Goal: Task Accomplishment & Management: Use online tool/utility

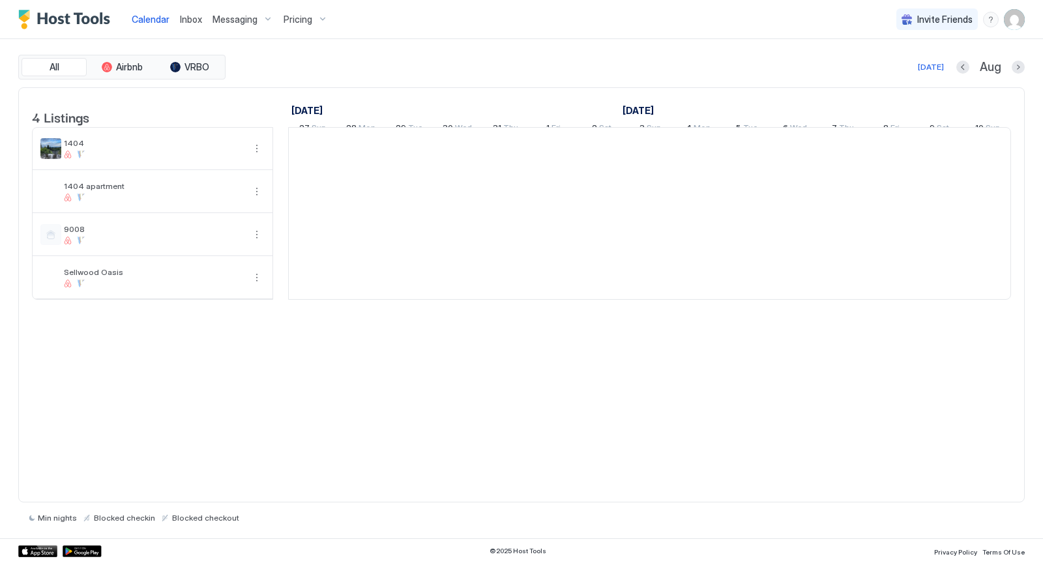
scroll to position [0, 724]
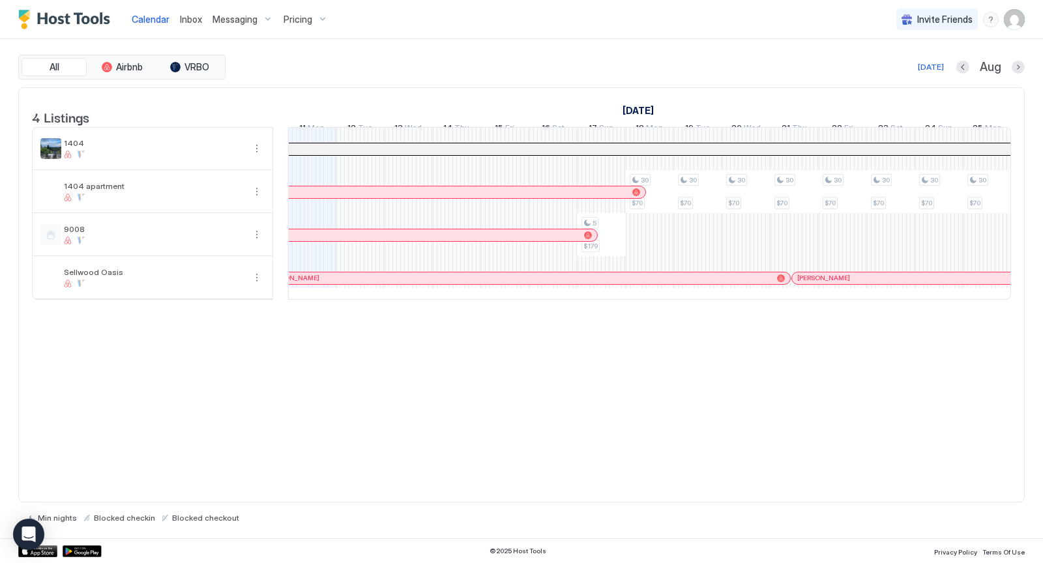
click at [1011, 23] on img "User profile" at bounding box center [1014, 19] width 21 height 21
click at [905, 68] on span "Settings" at bounding box center [896, 73] width 35 height 12
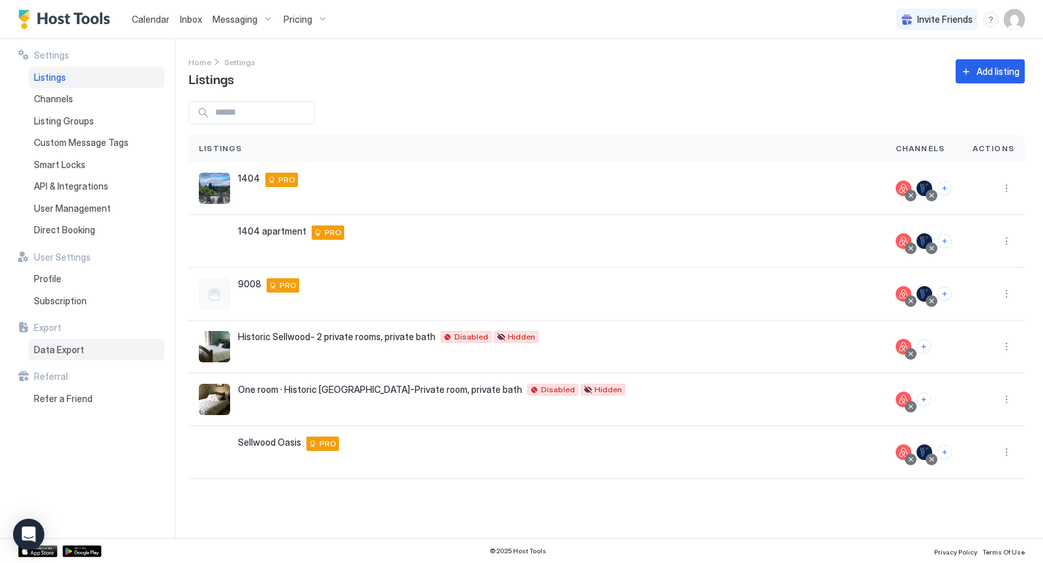
click at [57, 352] on span "Data Export" at bounding box center [59, 350] width 50 height 12
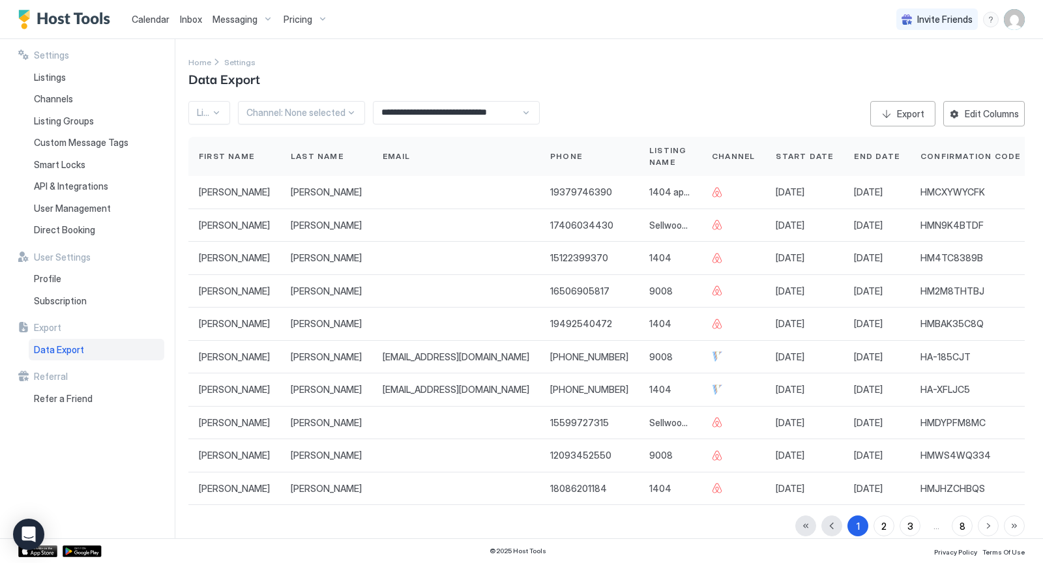
click at [520, 113] on div "**********" at bounding box center [456, 112] width 167 height 23
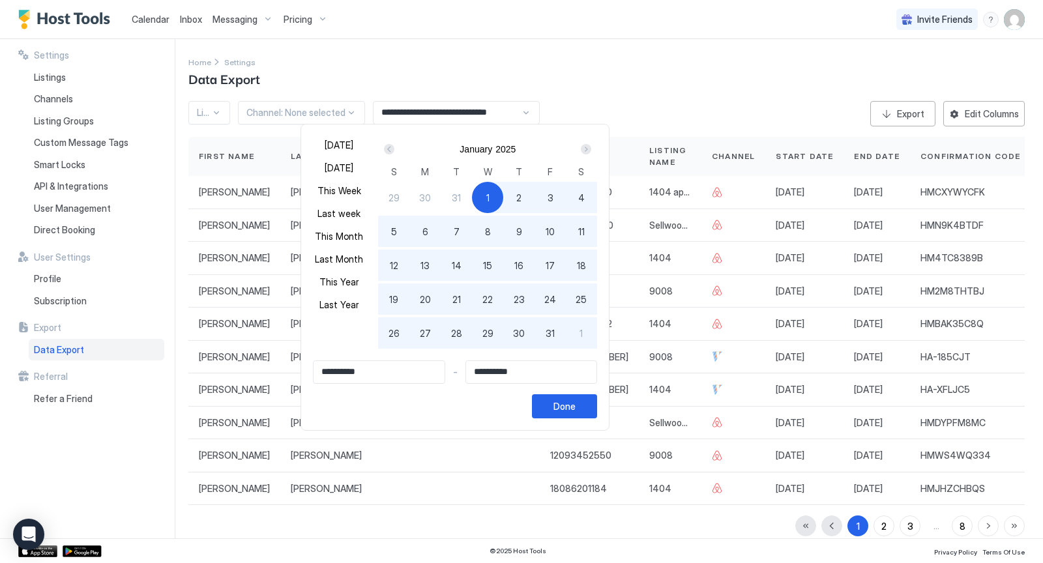
click at [581, 149] on div "Next" at bounding box center [586, 149] width 10 height 10
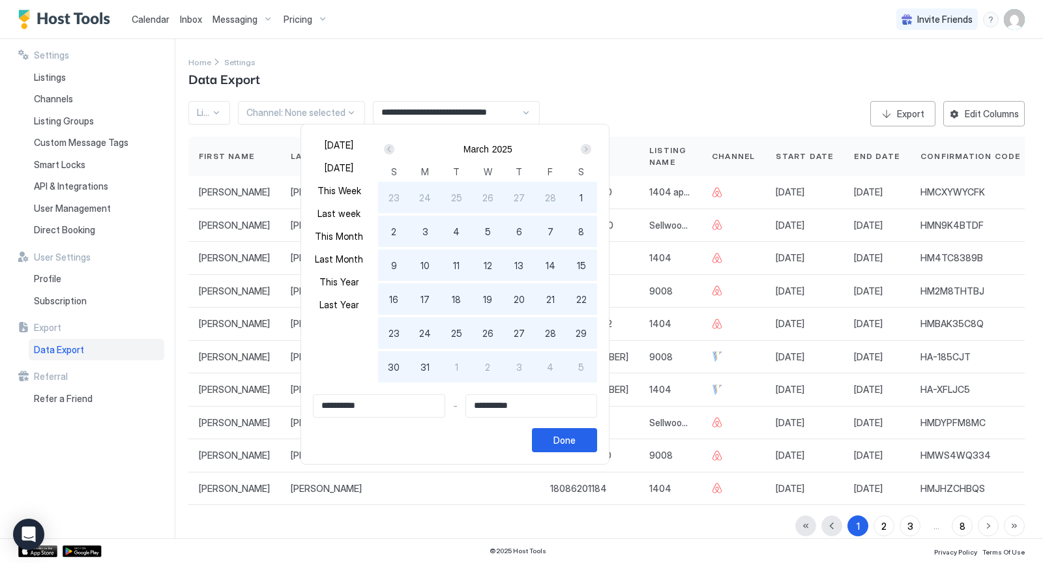
click at [581, 149] on div "Next" at bounding box center [586, 149] width 10 height 10
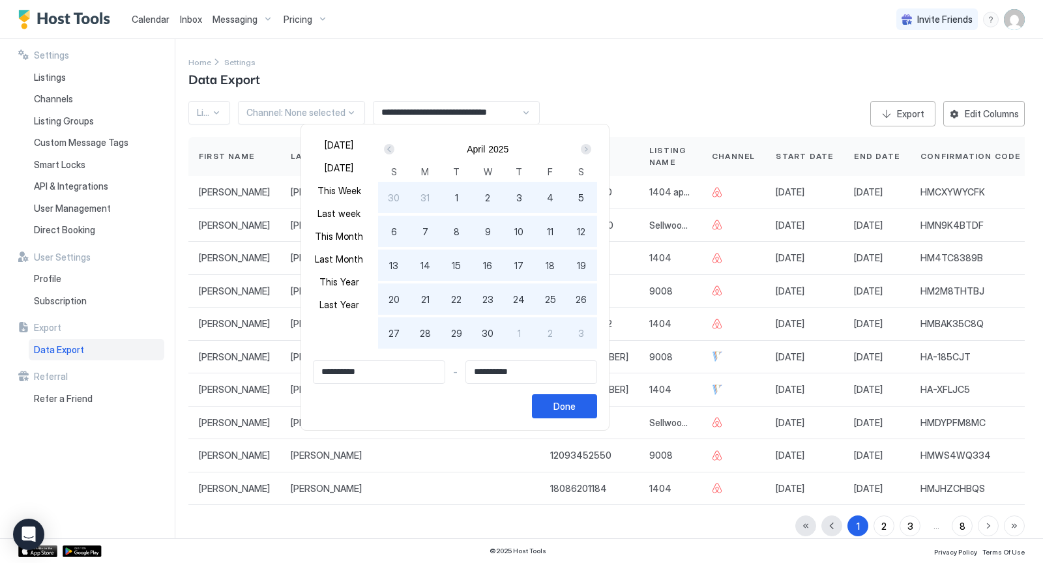
click at [581, 149] on div "Next" at bounding box center [586, 149] width 10 height 10
click at [455, 192] on span "1" at bounding box center [456, 198] width 3 height 14
type input "**********"
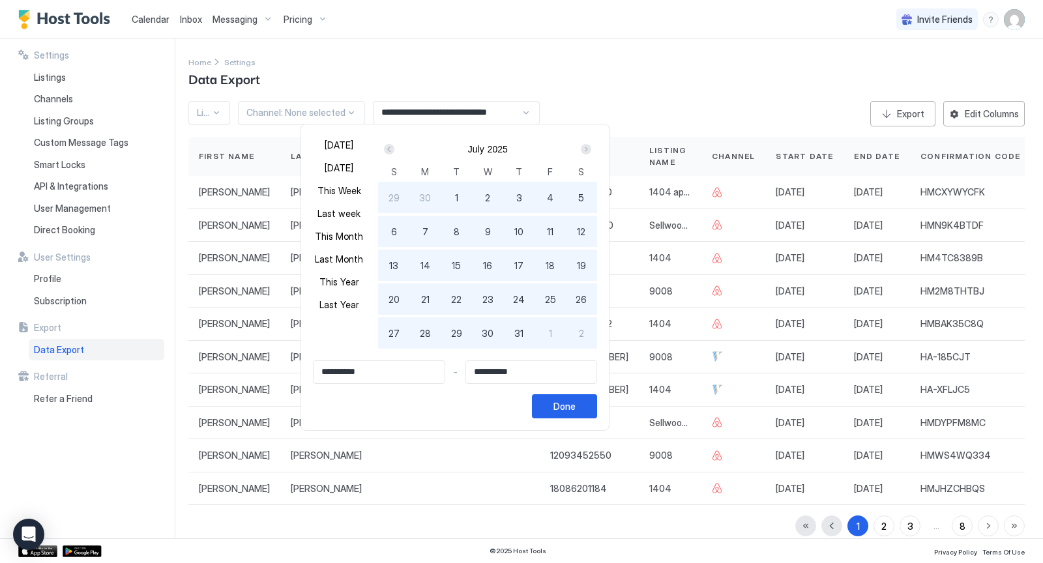
type input "**********"
click at [516, 338] on span "31" at bounding box center [518, 334] width 9 height 14
type input "**********"
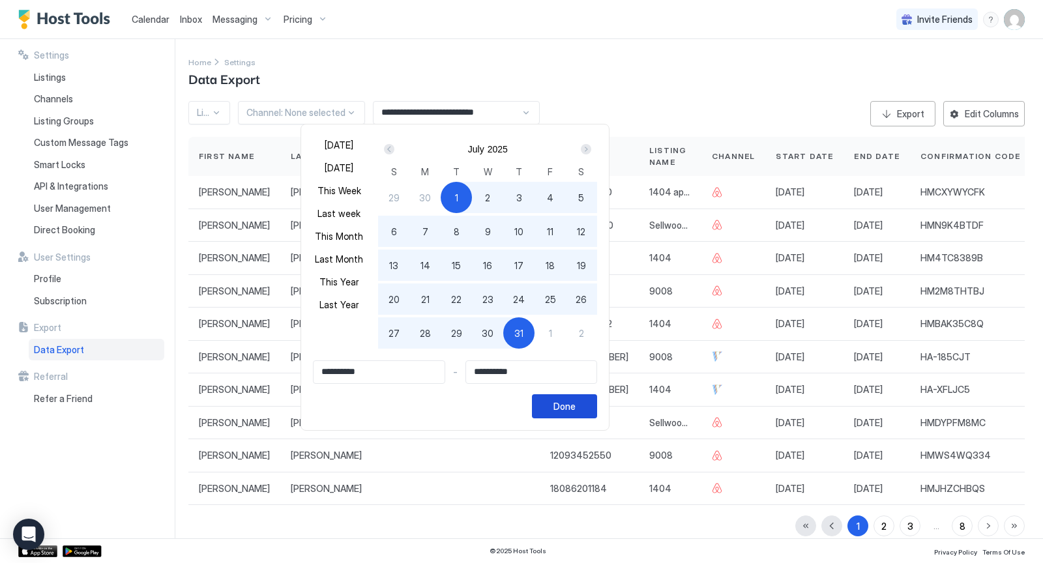
click at [562, 405] on div "Done" at bounding box center [564, 407] width 22 height 14
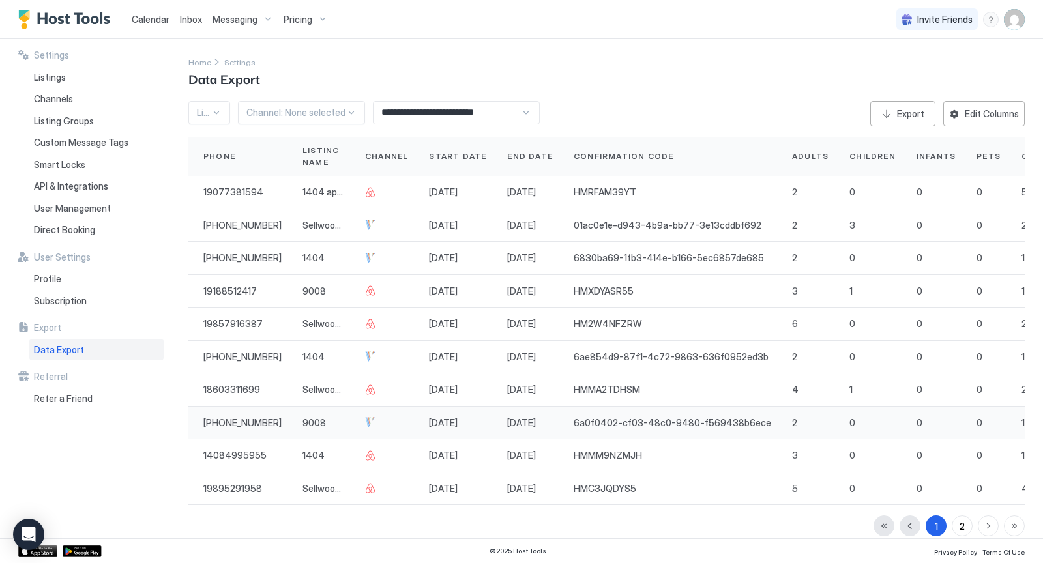
scroll to position [0, 355]
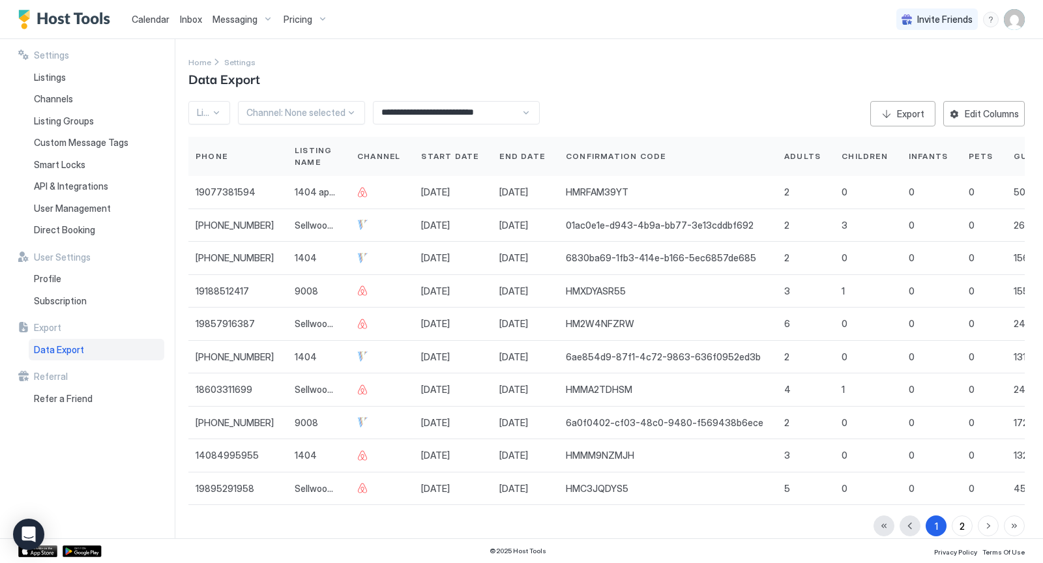
click at [421, 155] on span "Start Date" at bounding box center [449, 157] width 57 height 12
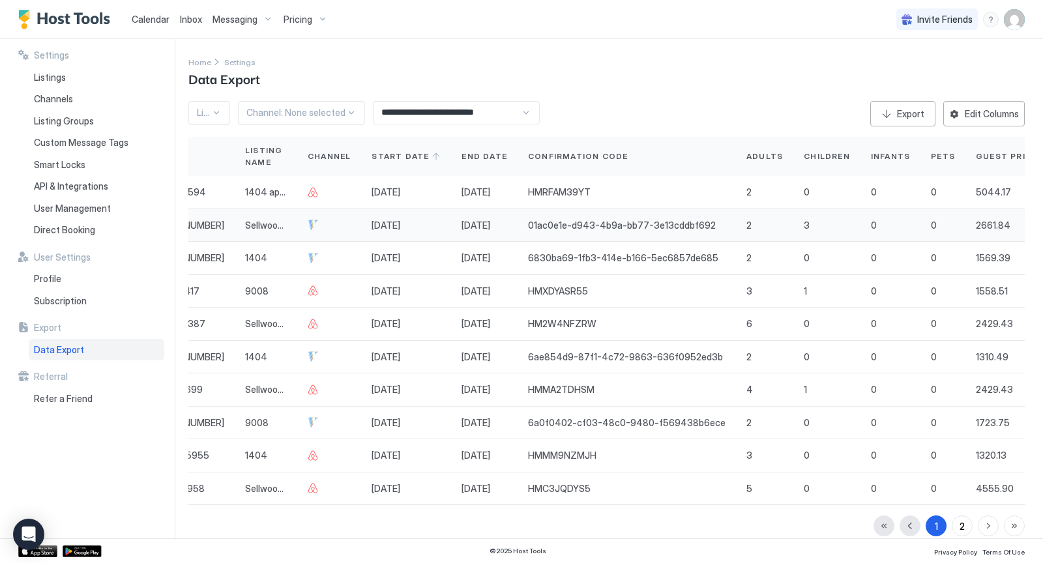
scroll to position [0, 409]
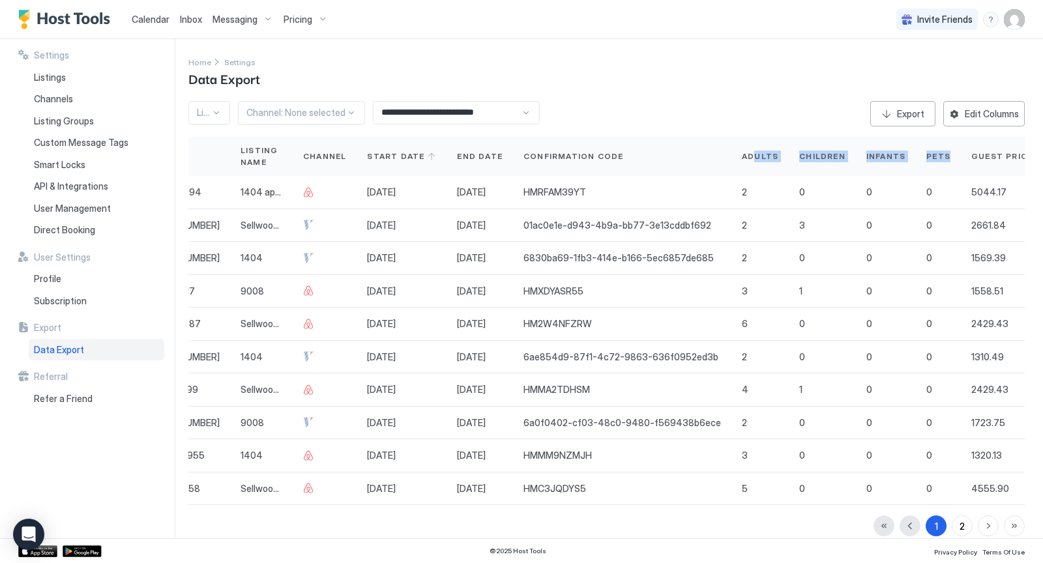
drag, startPoint x: 684, startPoint y: 153, endPoint x: 879, endPoint y: 160, distance: 195.0
click at [879, 160] on div "First Name Last Name Email Phone Listing Name Channel Start Date End Date Confi…" at bounding box center [455, 156] width 1350 height 39
click at [974, 104] on button "Edit Columns" at bounding box center [983, 113] width 81 height 25
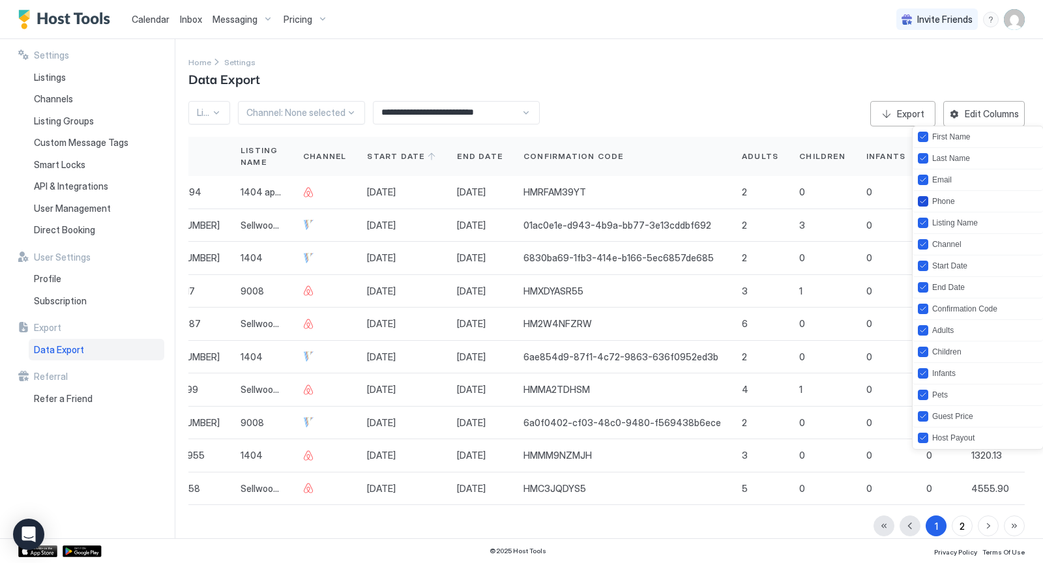
click at [927, 197] on div "Phone" at bounding box center [936, 201] width 37 height 10
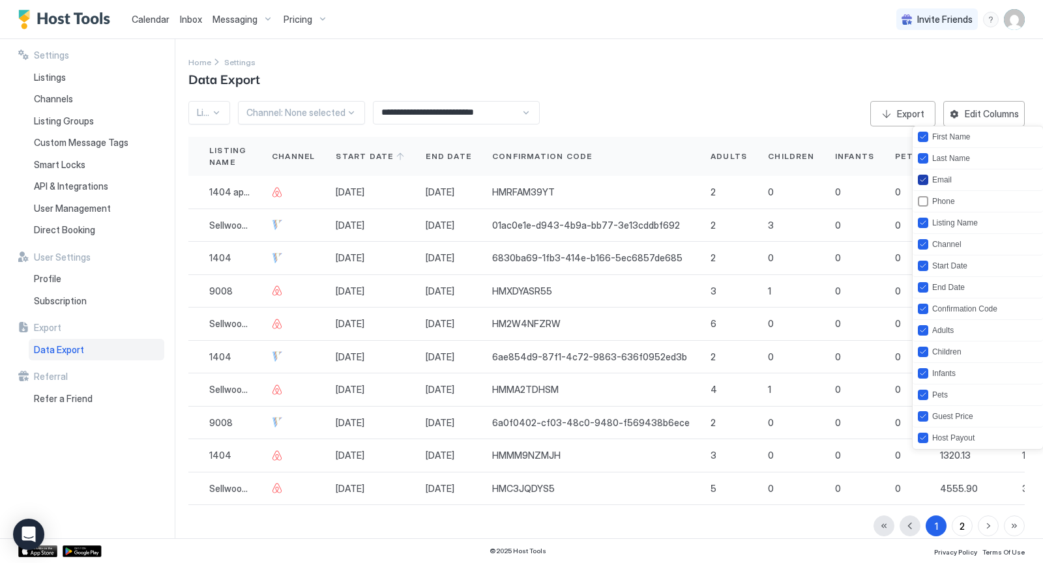
click at [928, 179] on div "Email" at bounding box center [935, 180] width 34 height 10
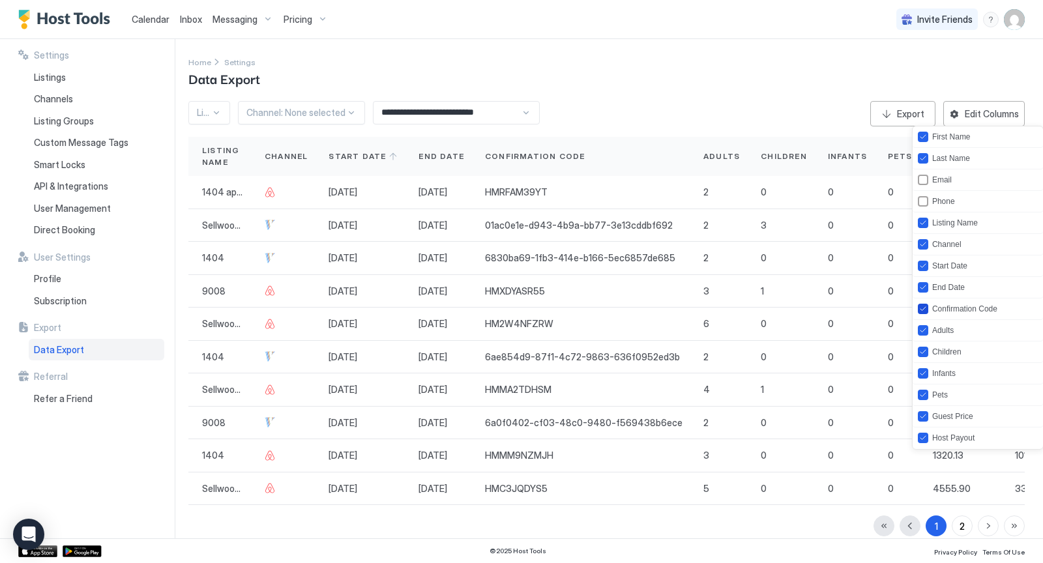
click at [922, 308] on icon "confirmationCode" at bounding box center [922, 309] width 5 height 4
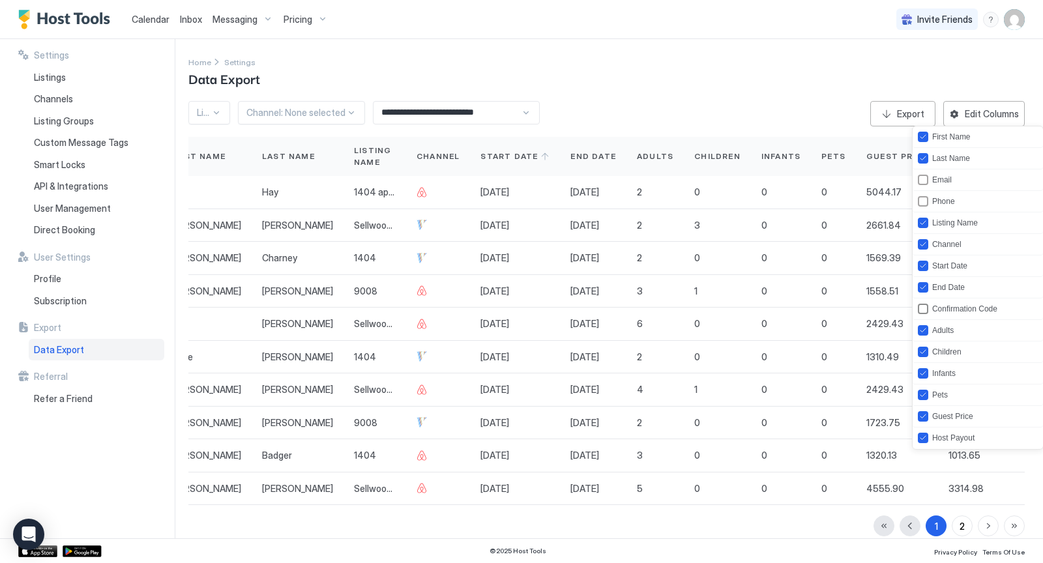
scroll to position [0, 0]
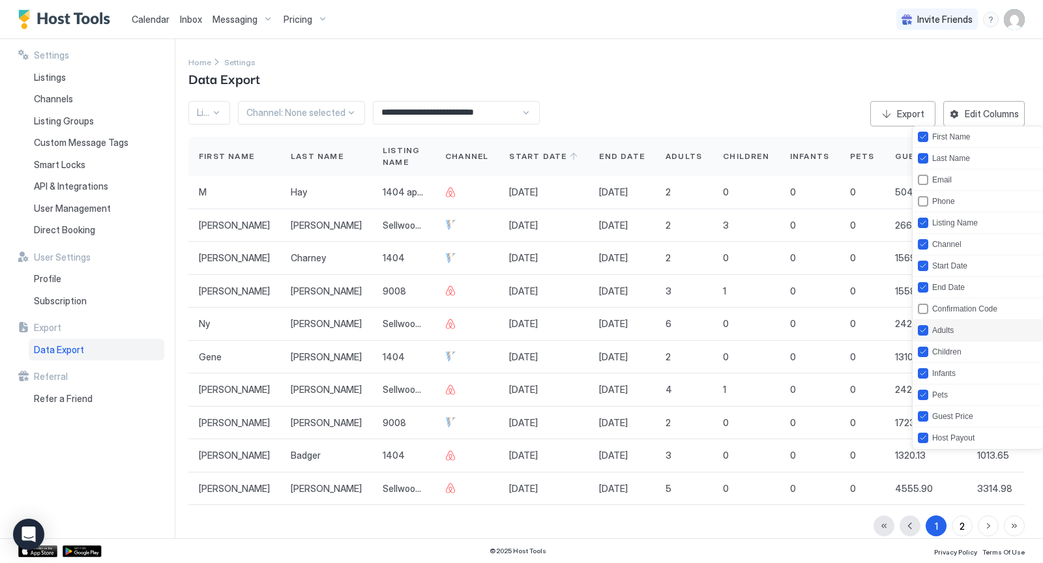
click at [921, 334] on div "Adults" at bounding box center [977, 331] width 130 height 22
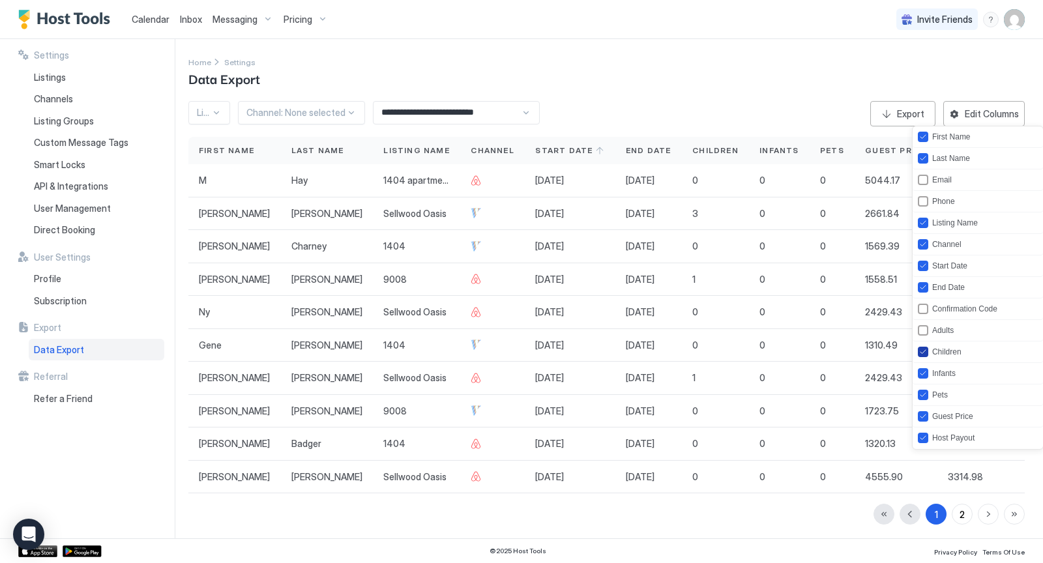
click at [921, 348] on icon "children" at bounding box center [923, 352] width 8 height 8
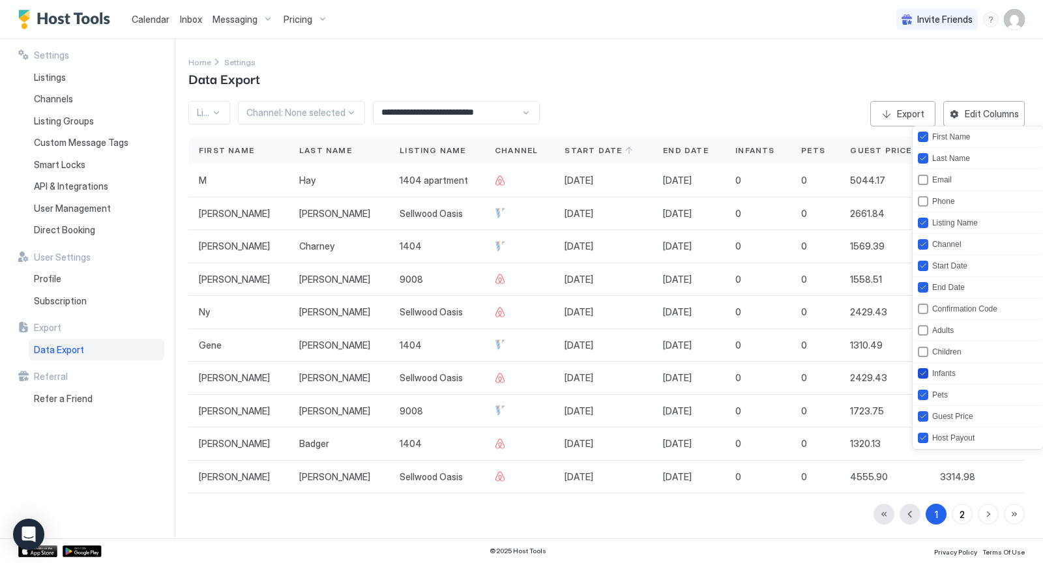
click at [921, 370] on icon "infants" at bounding box center [923, 374] width 8 height 8
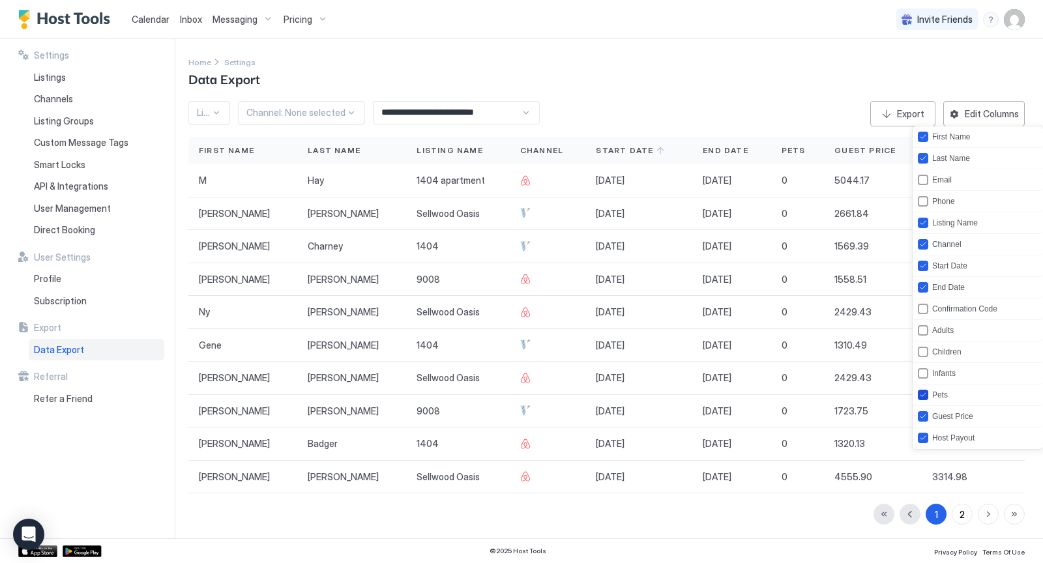
click at [921, 391] on icon "pets" at bounding box center [923, 395] width 8 height 8
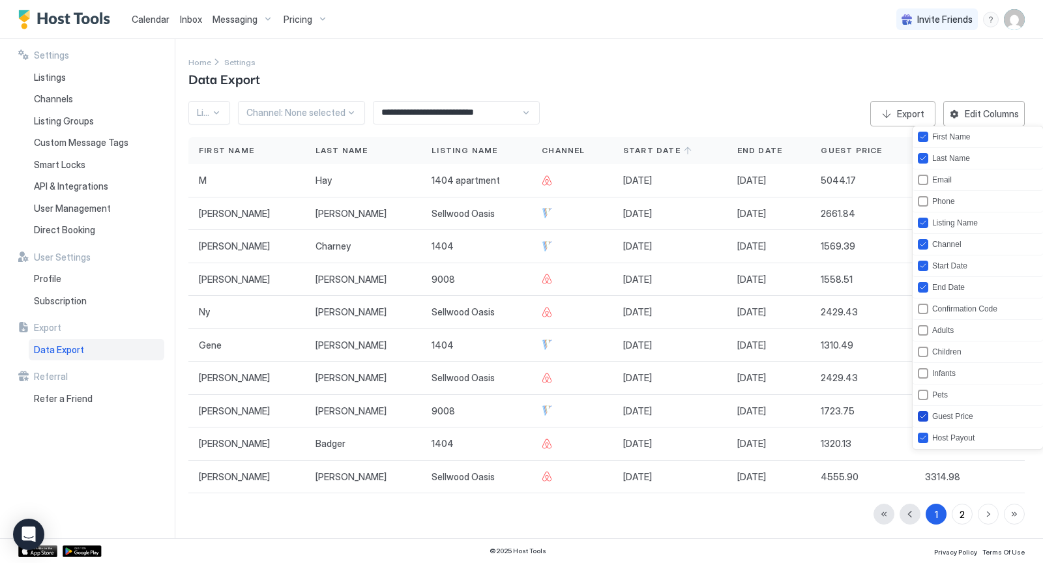
click at [922, 413] on icon "guestPrice" at bounding box center [923, 417] width 8 height 8
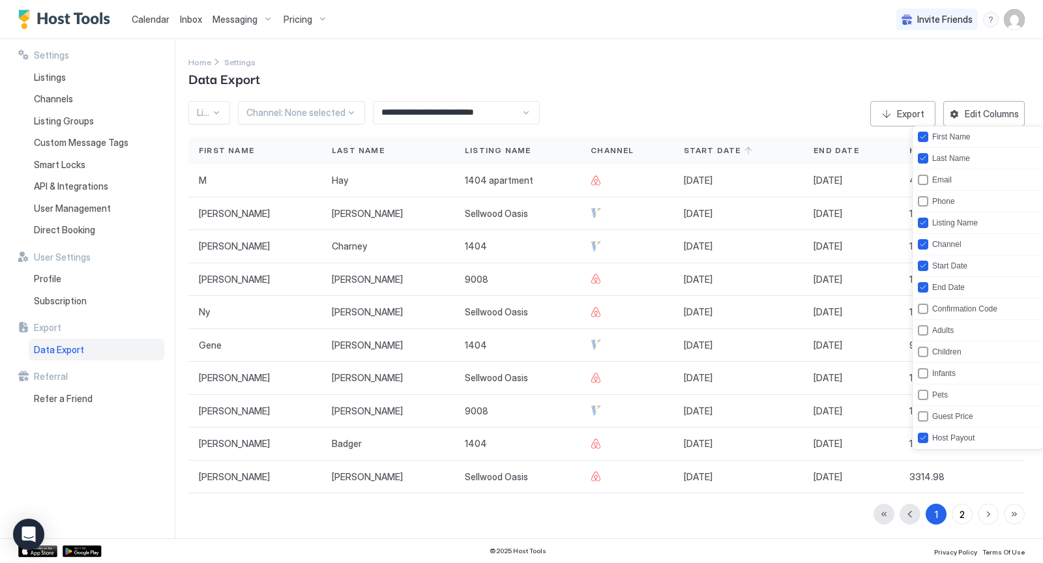
click at [824, 512] on div at bounding box center [521, 281] width 1043 height 563
